Goal: Information Seeking & Learning: Learn about a topic

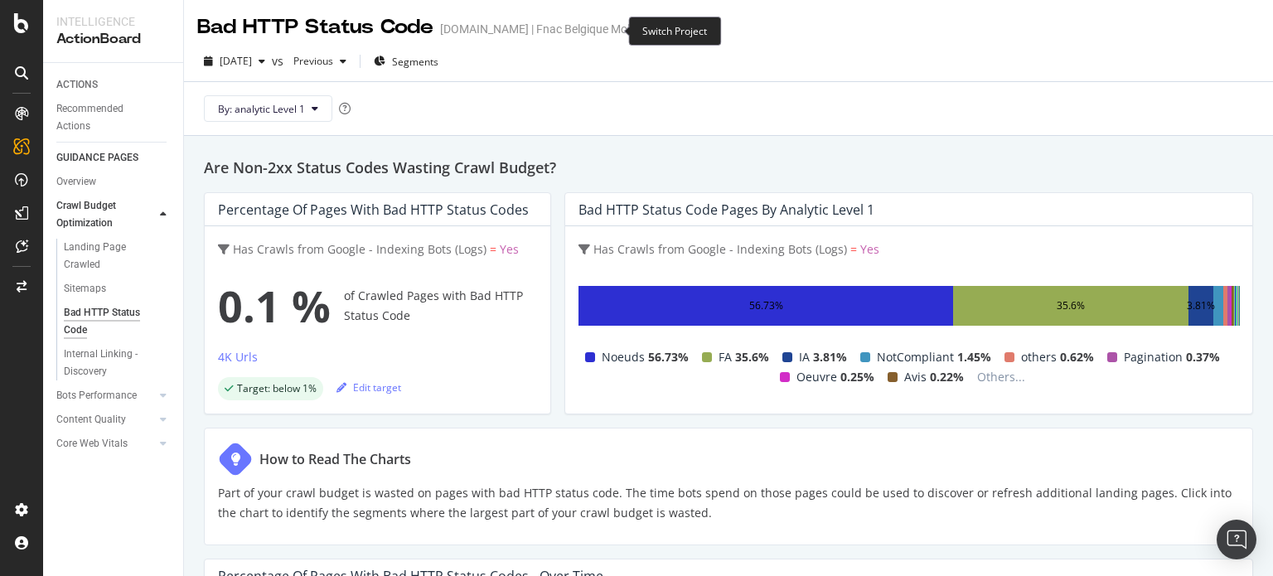
click at [651, 32] on icon "arrow-right-arrow-left" at bounding box center [656, 29] width 10 height 12
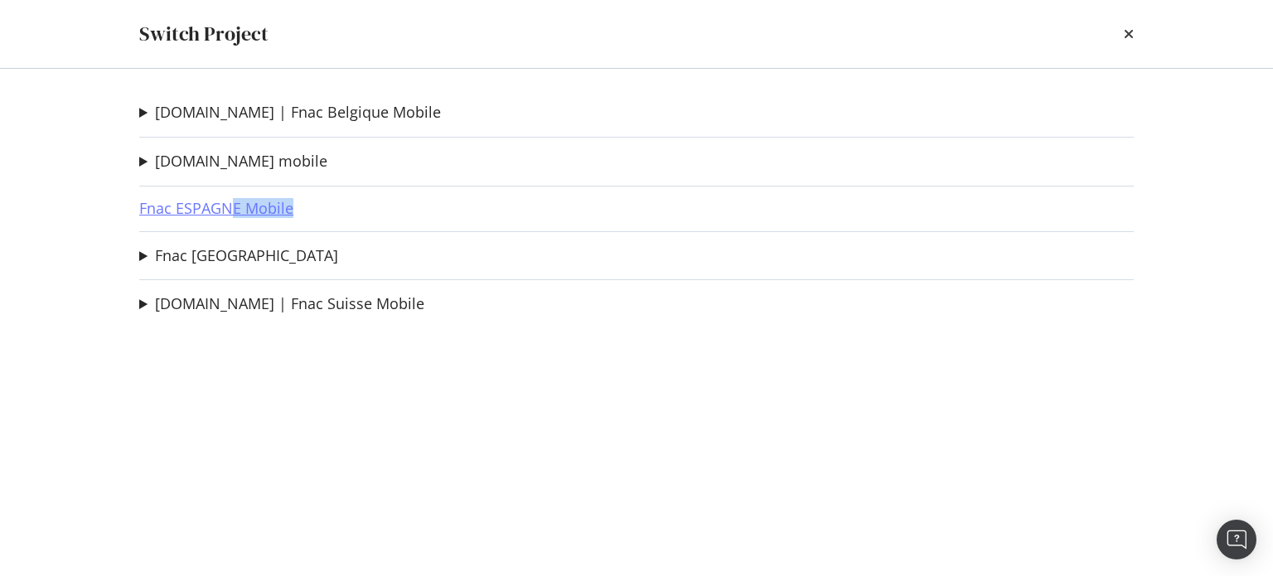
drag, startPoint x: 228, startPoint y: 218, endPoint x: 230, endPoint y: 209, distance: 9.5
click at [230, 209] on div "[DOMAIN_NAME] | Fnac Belgique Mobile Check URL IA [DOMAIN_NAME] Ad-Hoc Project …" at bounding box center [636, 322] width 1061 height 507
click at [230, 209] on link "Fnac ESPAGNE Mobile" at bounding box center [216, 208] width 154 height 17
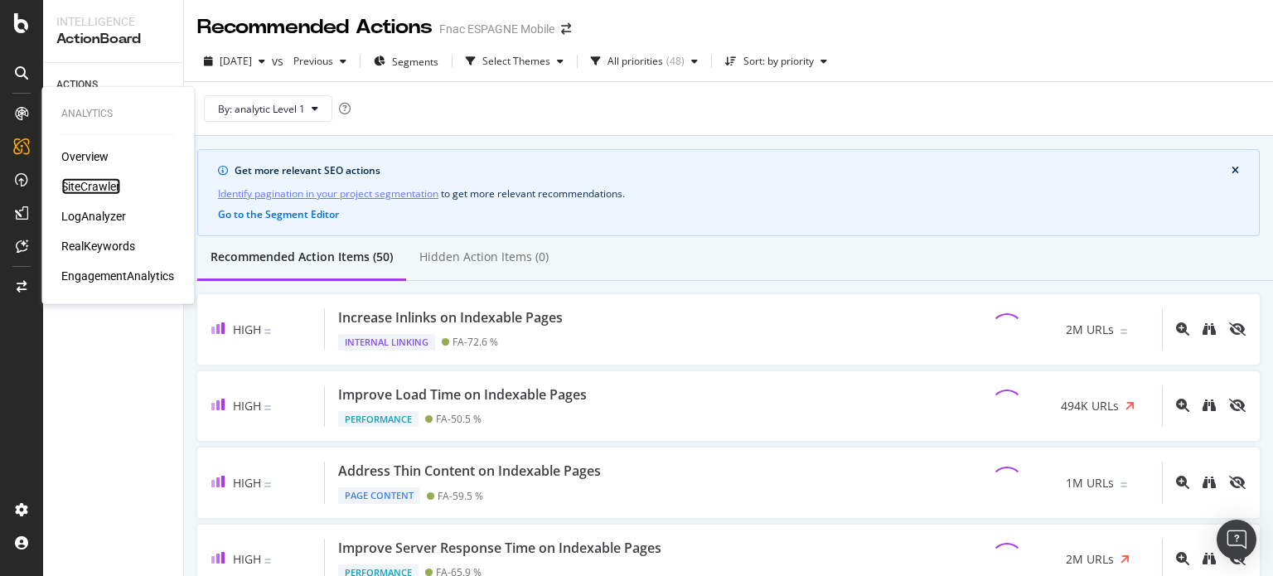
click at [70, 182] on div "SiteCrawler" at bounding box center [90, 186] width 59 height 17
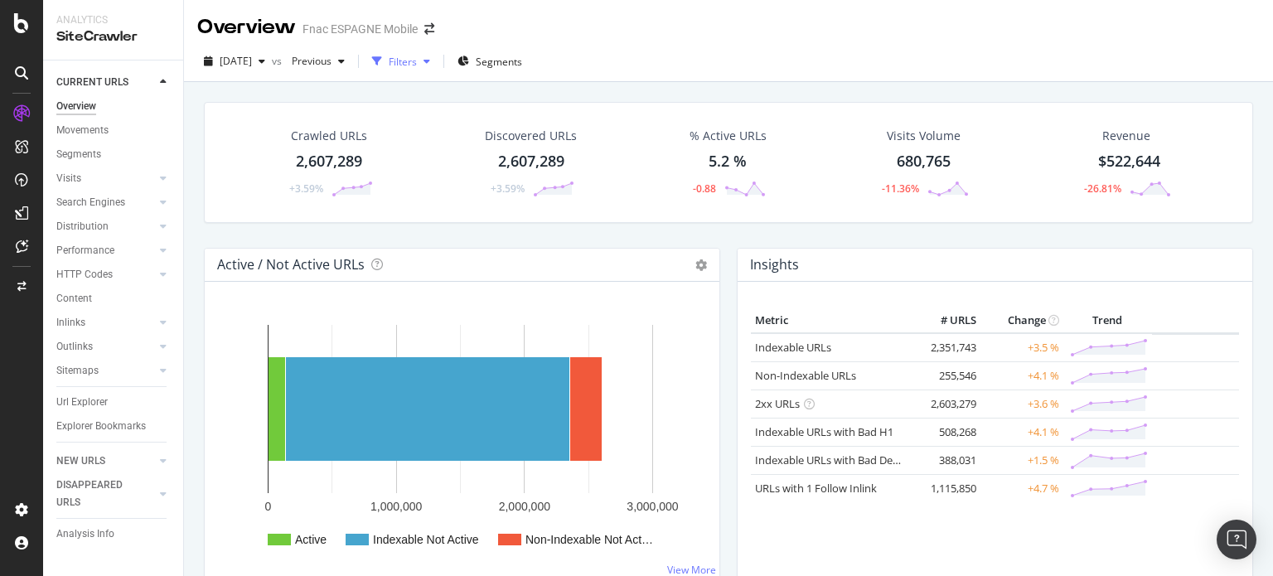
click at [417, 65] on div "Filters" at bounding box center [403, 62] width 28 height 14
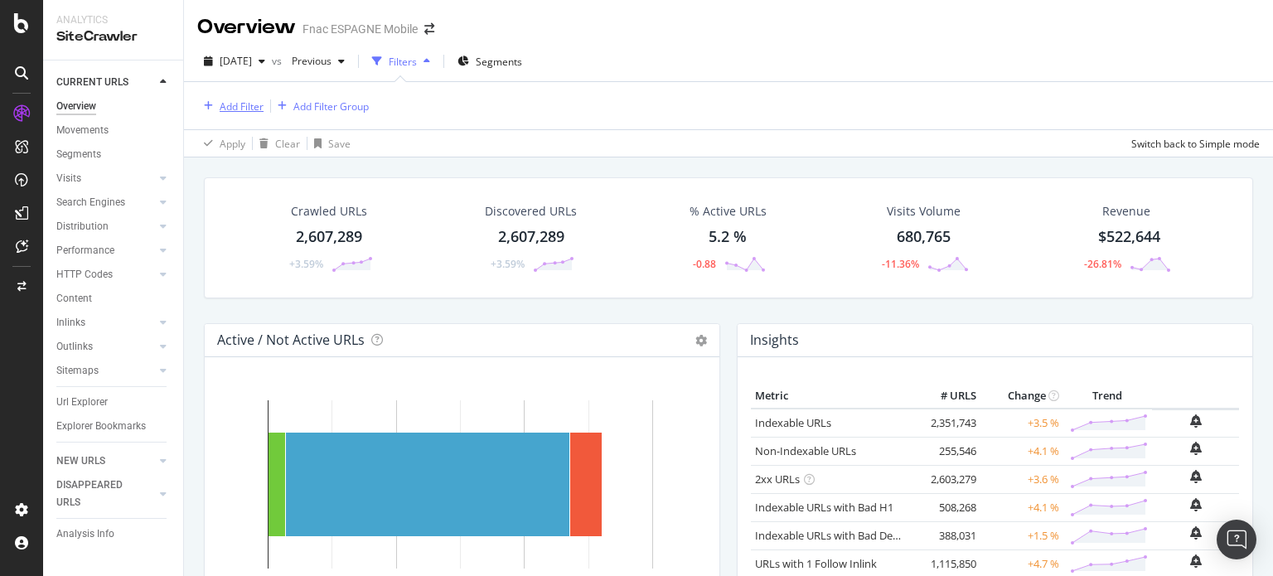
click at [243, 109] on div "Add Filter" at bounding box center [242, 106] width 44 height 14
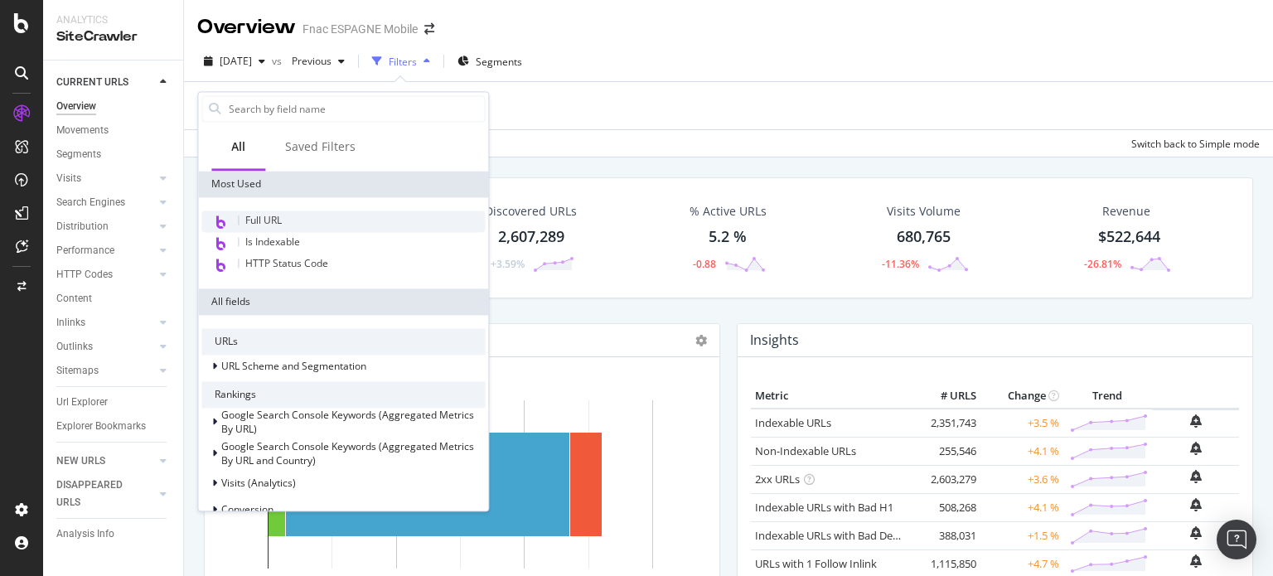
click at [295, 211] on div "Full URL" at bounding box center [342, 222] width 283 height 22
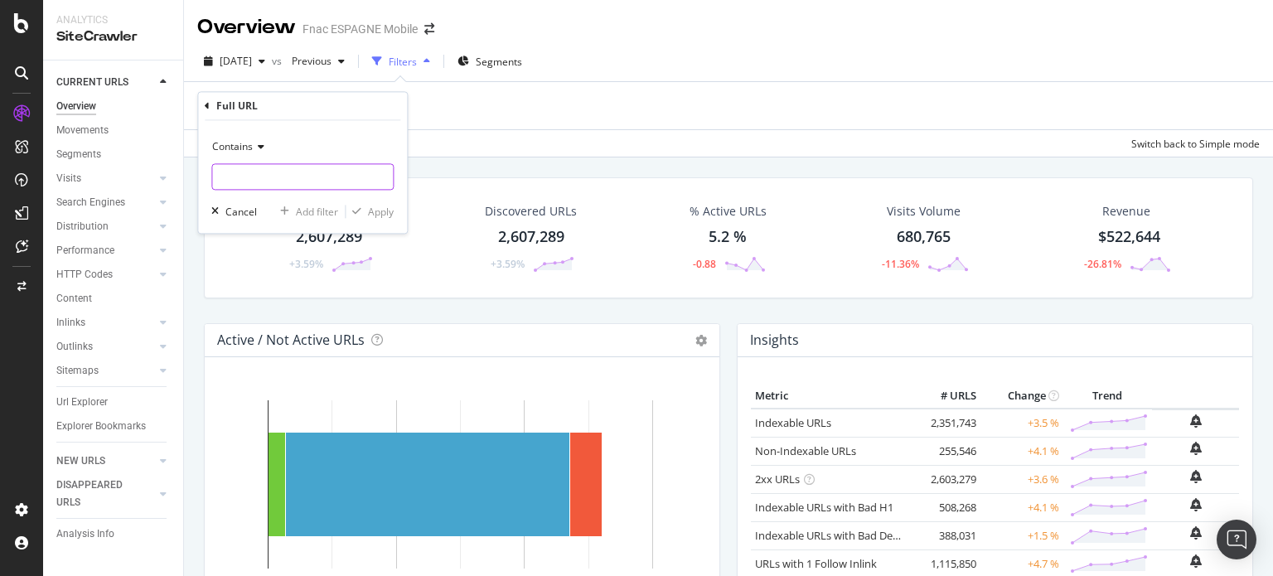
click at [240, 166] on input "text" at bounding box center [302, 177] width 181 height 27
paste input "[DOMAIN_NAME][URL]"
type input "[DOMAIN_NAME][URL]"
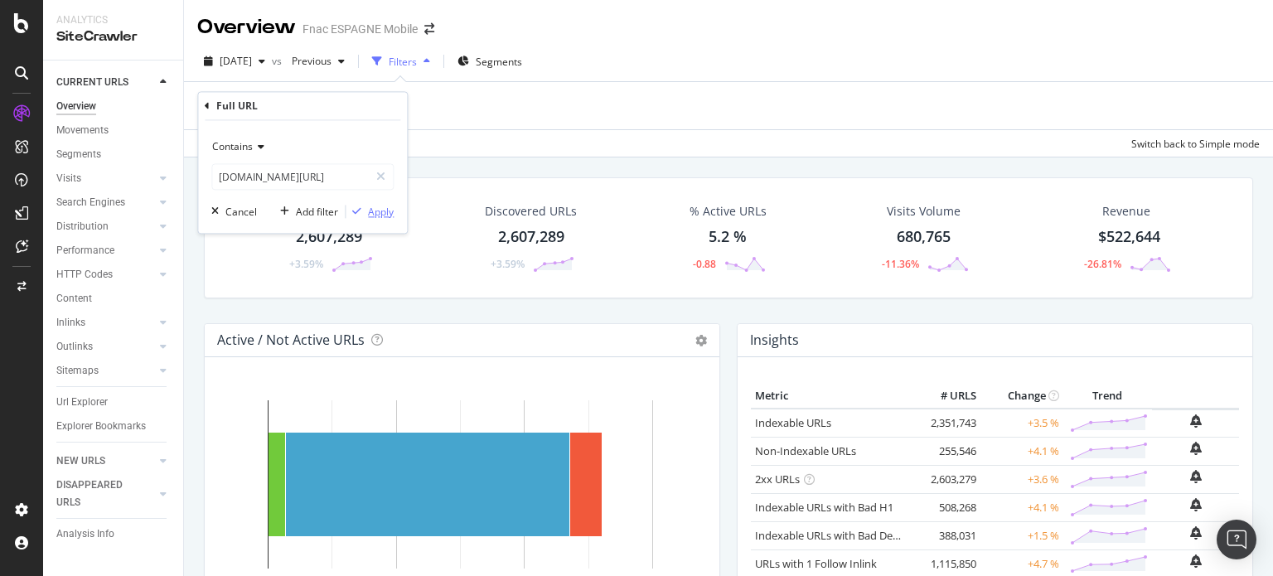
click at [366, 207] on div "button" at bounding box center [357, 212] width 22 height 10
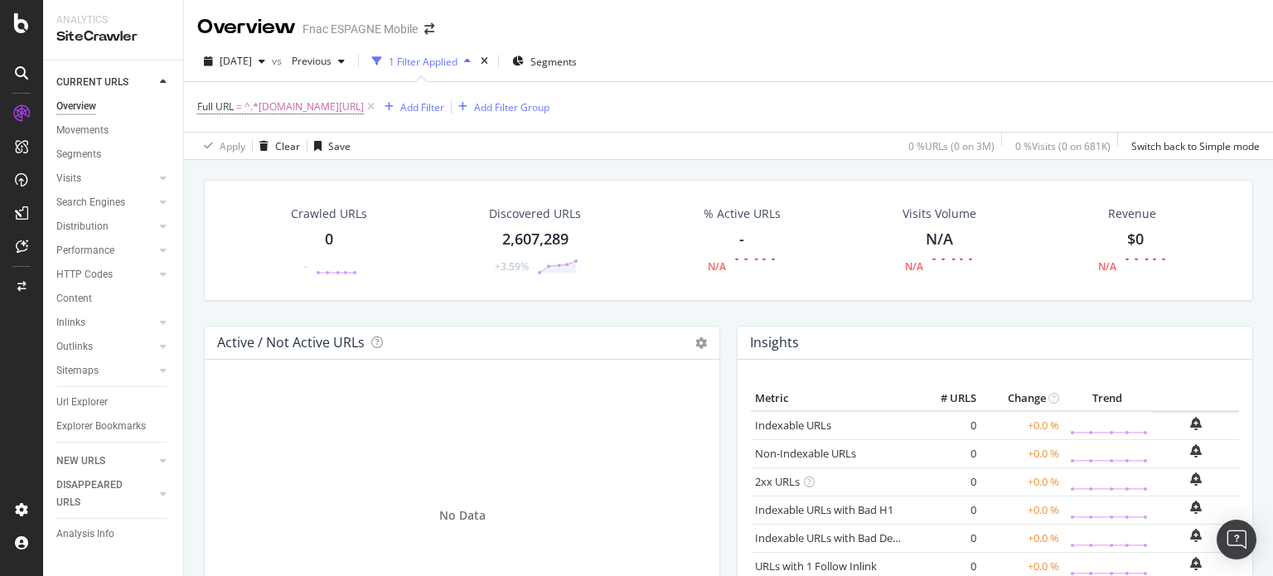
click at [506, 241] on div "2,607,289" at bounding box center [535, 240] width 66 height 22
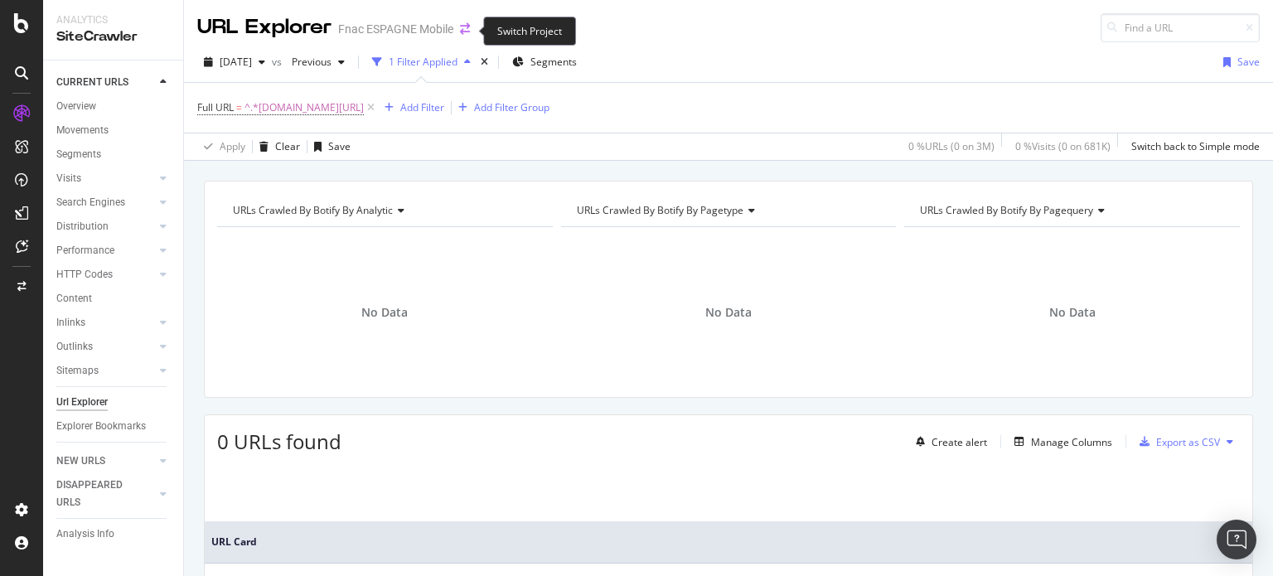
click at [460, 35] on icon "arrow-right-arrow-left" at bounding box center [465, 29] width 10 height 12
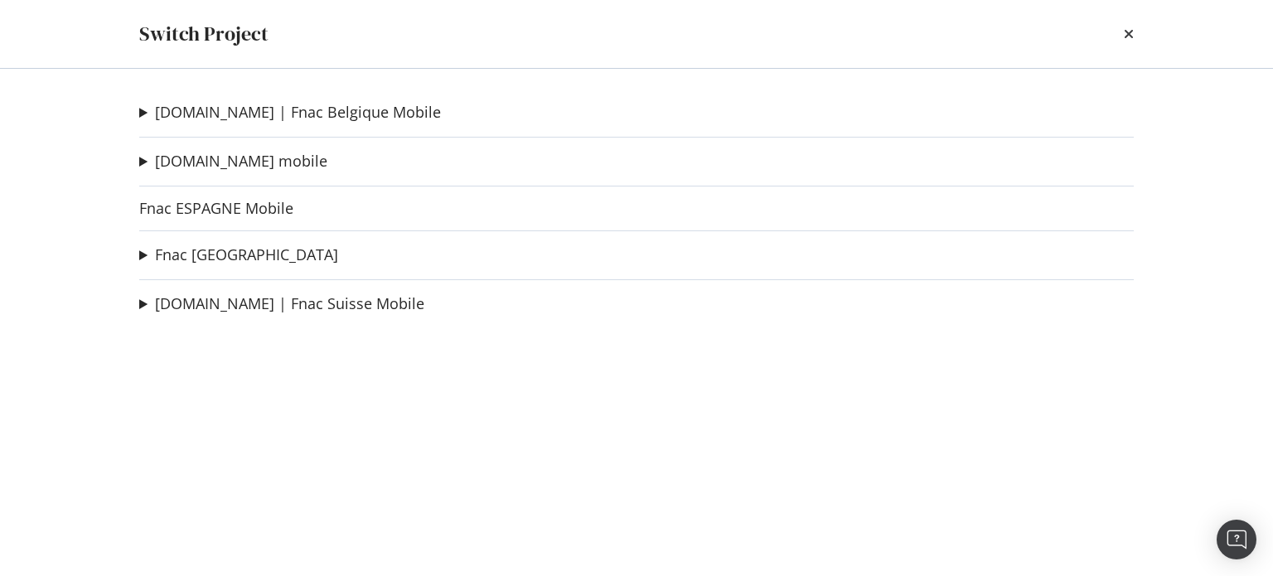
click at [200, 243] on div "[DOMAIN_NAME] | Fnac Belgique Mobile Check URL IA [DOMAIN_NAME] Ad-Hoc Project …" at bounding box center [636, 322] width 1061 height 507
click at [198, 252] on link "Fnac [GEOGRAPHIC_DATA]" at bounding box center [246, 254] width 183 height 17
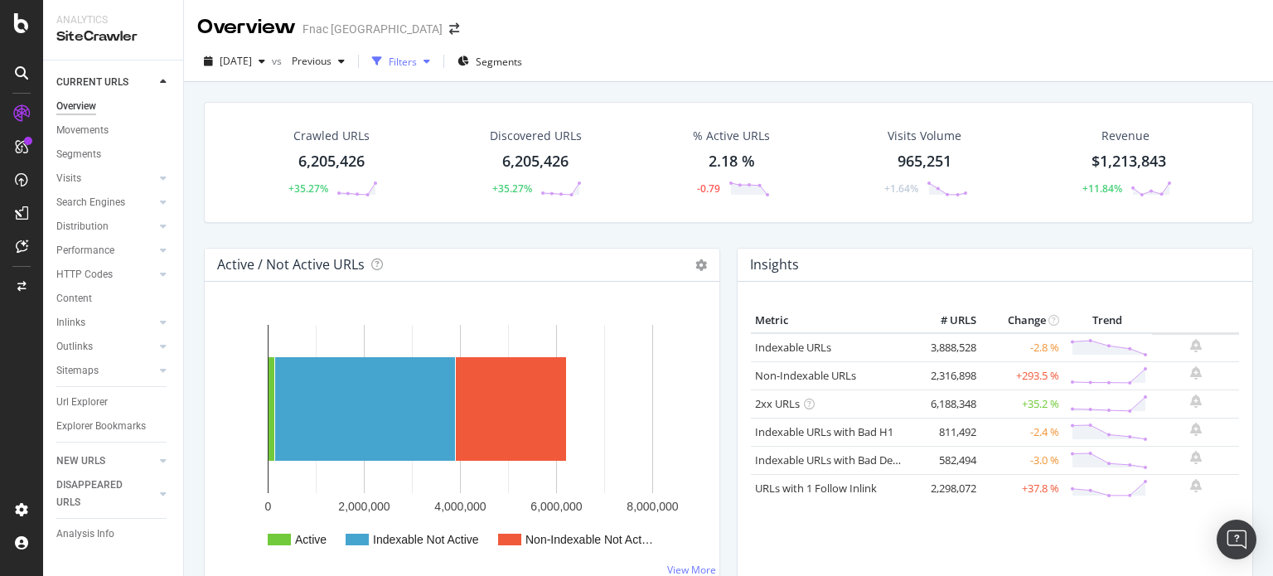
click at [417, 68] on div "Filters" at bounding box center [403, 62] width 28 height 14
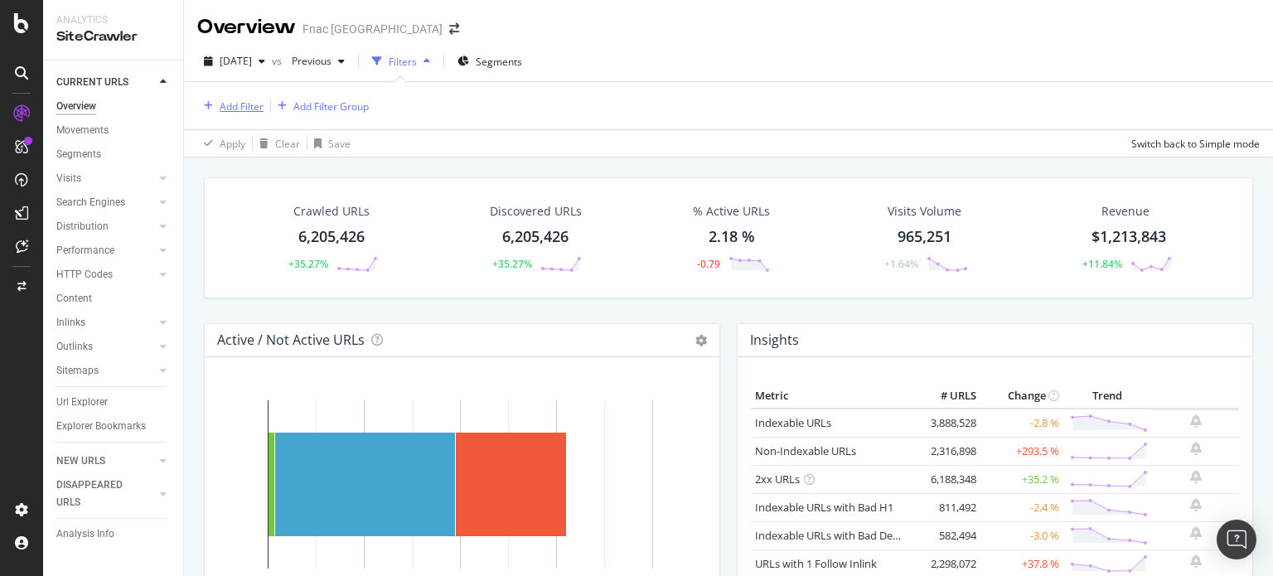
click at [232, 109] on div "Add Filter" at bounding box center [242, 106] width 44 height 14
click at [252, 59] on span "[DATE]" at bounding box center [236, 61] width 32 height 14
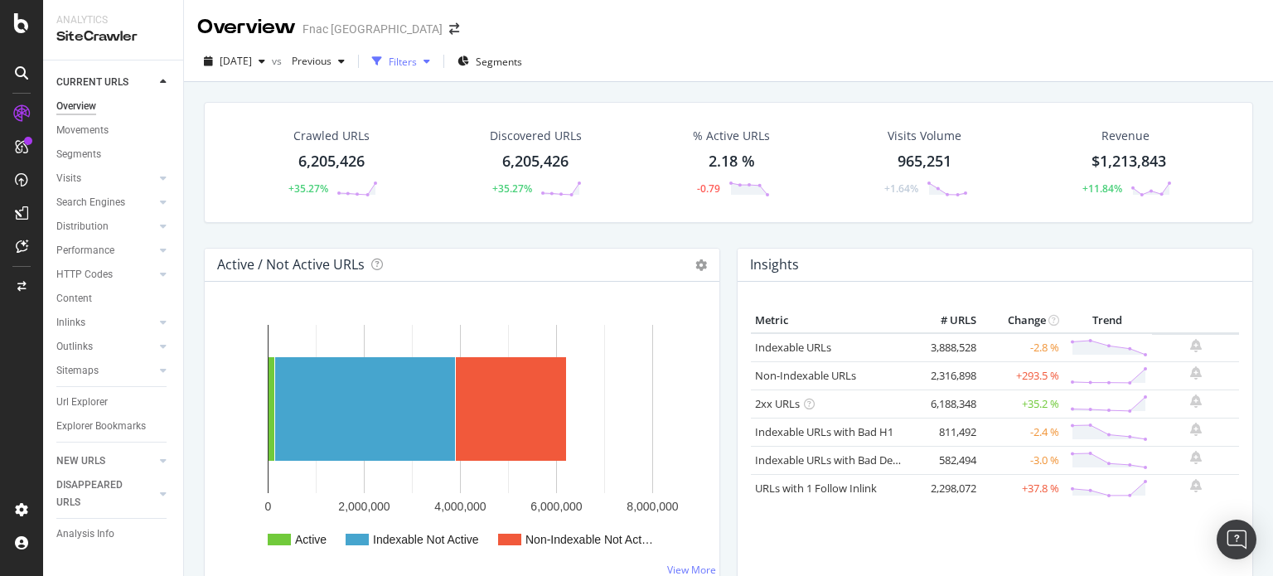
click at [417, 63] on div "Filters" at bounding box center [403, 62] width 28 height 14
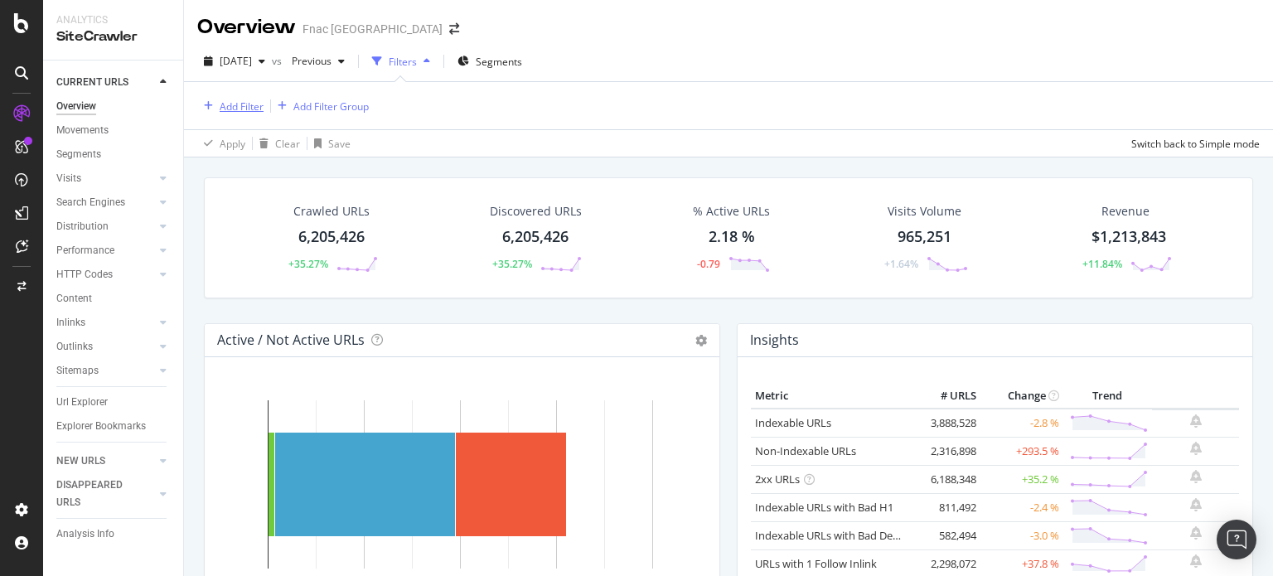
click at [221, 99] on div "Add Filter" at bounding box center [242, 106] width 44 height 14
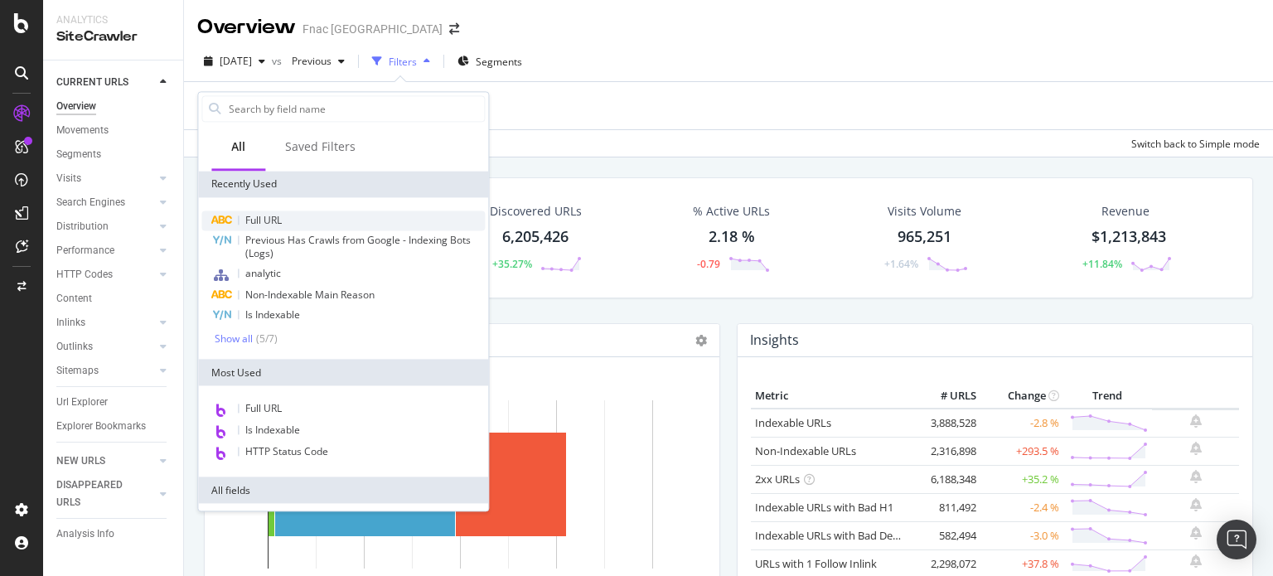
click at [292, 218] on div "Full URL" at bounding box center [342, 221] width 283 height 20
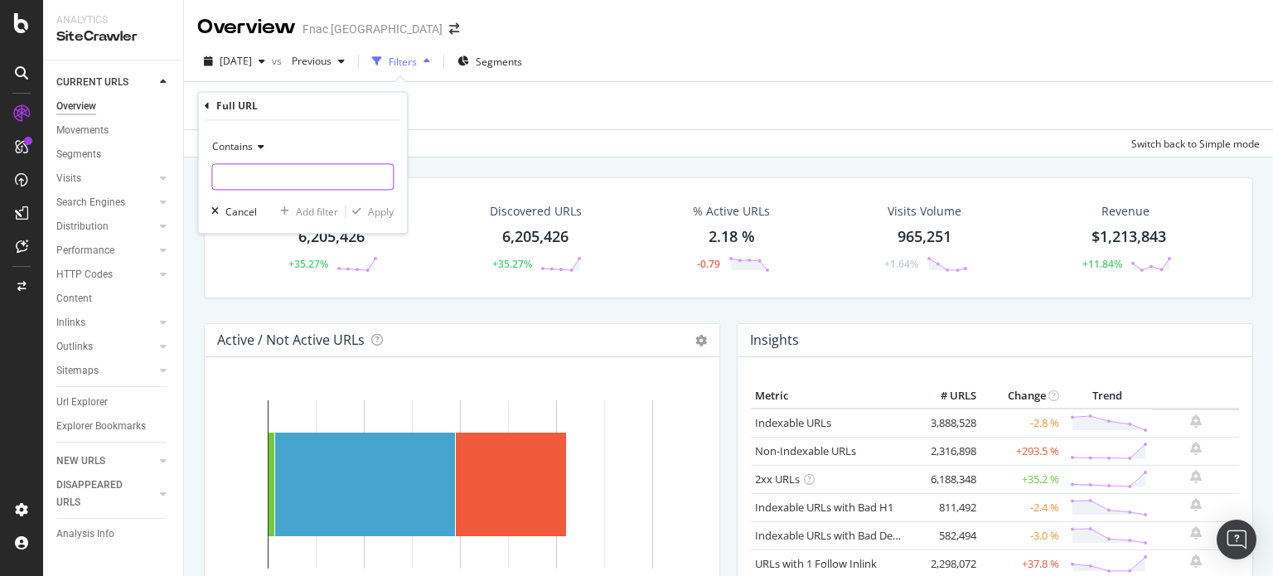
click at [310, 185] on input "text" at bounding box center [302, 177] width 181 height 27
paste input "[DOMAIN_NAME][URL]"
drag, startPoint x: 309, startPoint y: 185, endPoint x: 179, endPoint y: 185, distance: 130.1
click at [179, 185] on body "Analytics SiteCrawler CURRENT URLS Overview Movements Segments Visits Analysis …" at bounding box center [636, 288] width 1273 height 576
click at [249, 177] on input "[DOMAIN_NAME][URL]" at bounding box center [290, 177] width 157 height 27
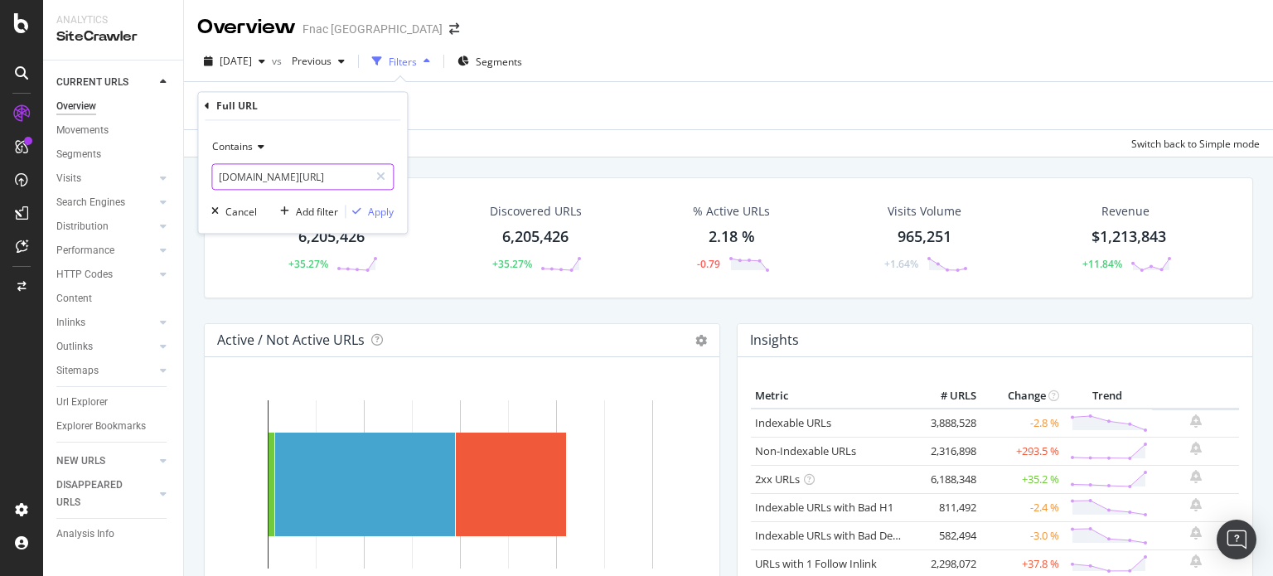
click at [249, 177] on input "[DOMAIN_NAME][URL]" at bounding box center [290, 177] width 157 height 27
type input "/ebook/preview/download"
click at [371, 205] on div "Apply" at bounding box center [381, 212] width 26 height 14
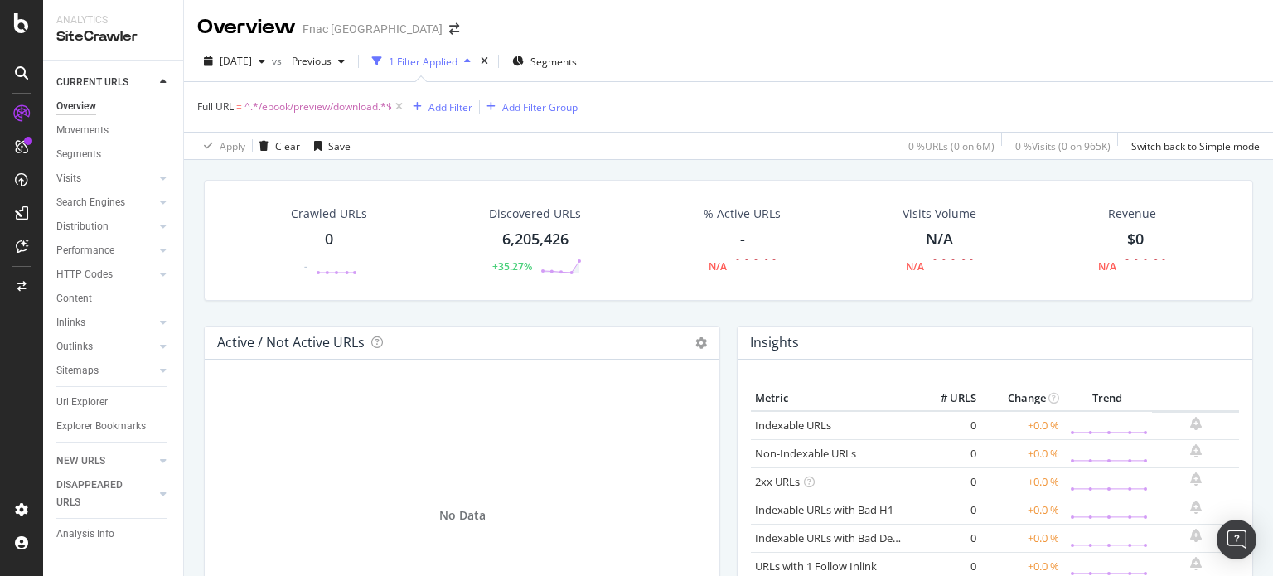
scroll to position [504, 0]
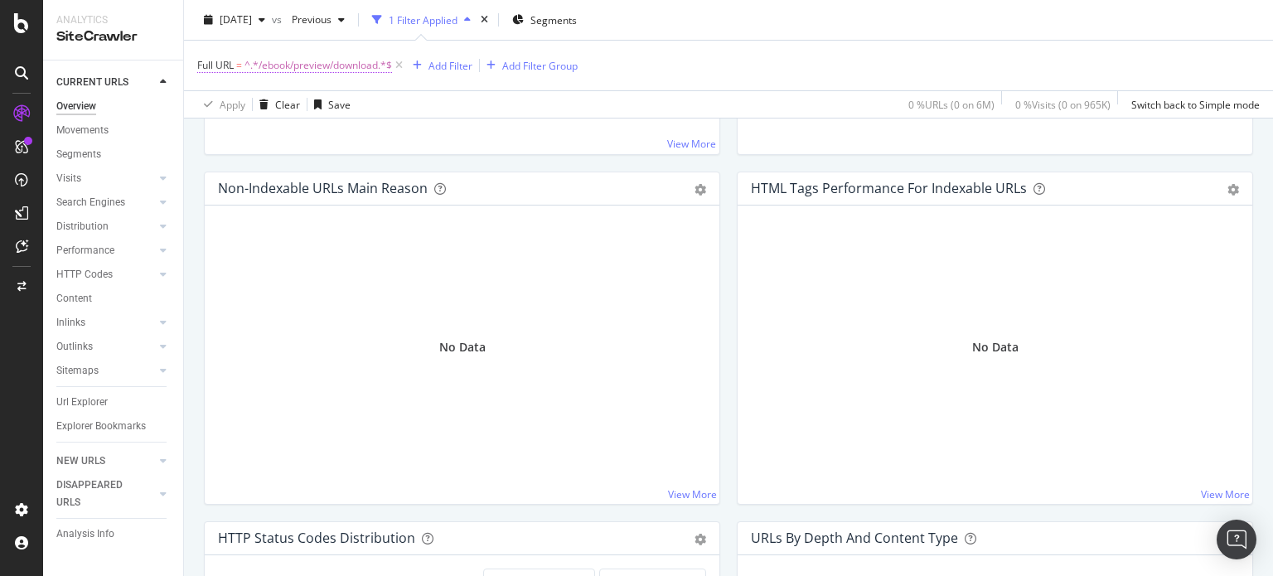
click at [328, 68] on span "^.*/ebook/preview/download.*$" at bounding box center [319, 65] width 148 height 23
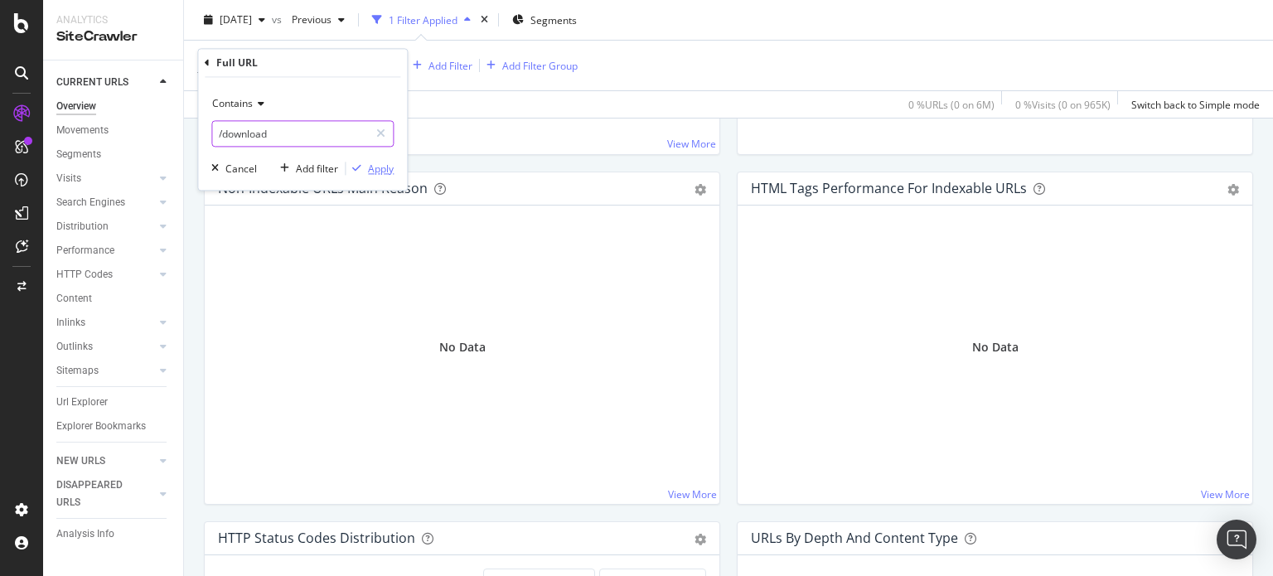
type input "/download"
click at [375, 168] on div "Apply" at bounding box center [381, 169] width 26 height 14
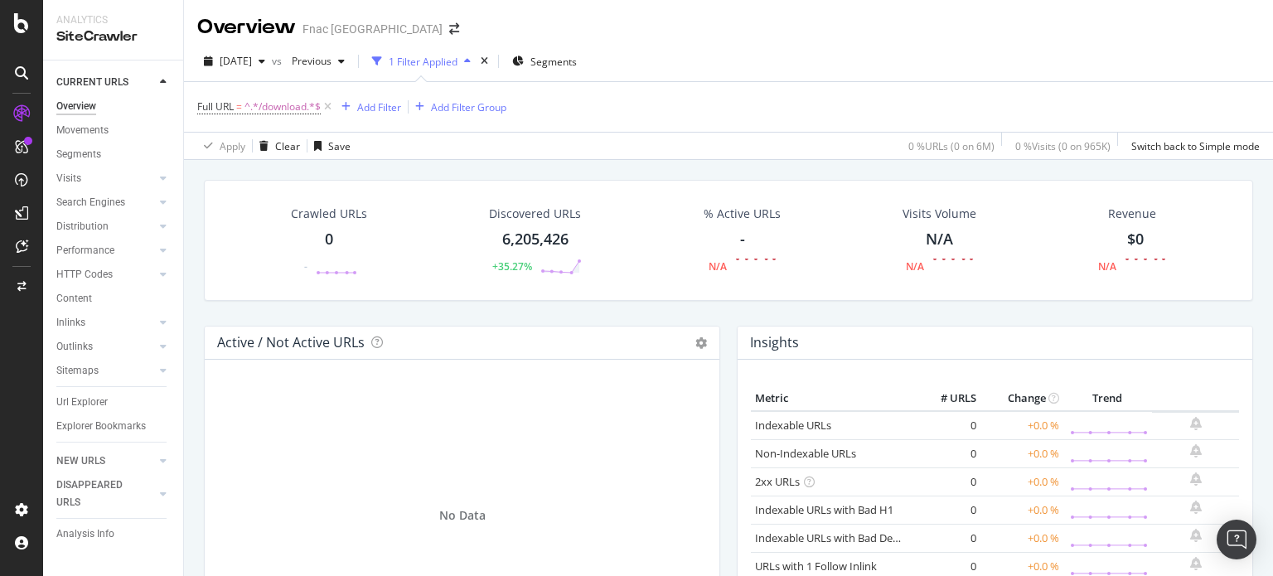
click at [504, 240] on div "6,205,426" at bounding box center [535, 240] width 66 height 22
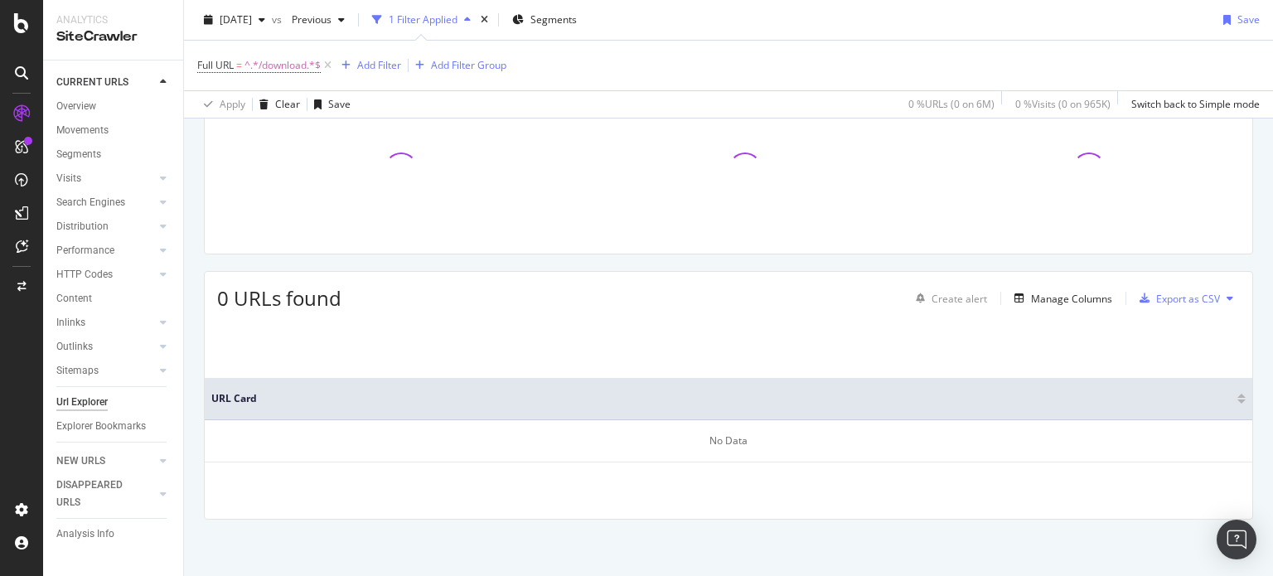
scroll to position [143, 0]
